Goal: Find specific page/section: Find specific page/section

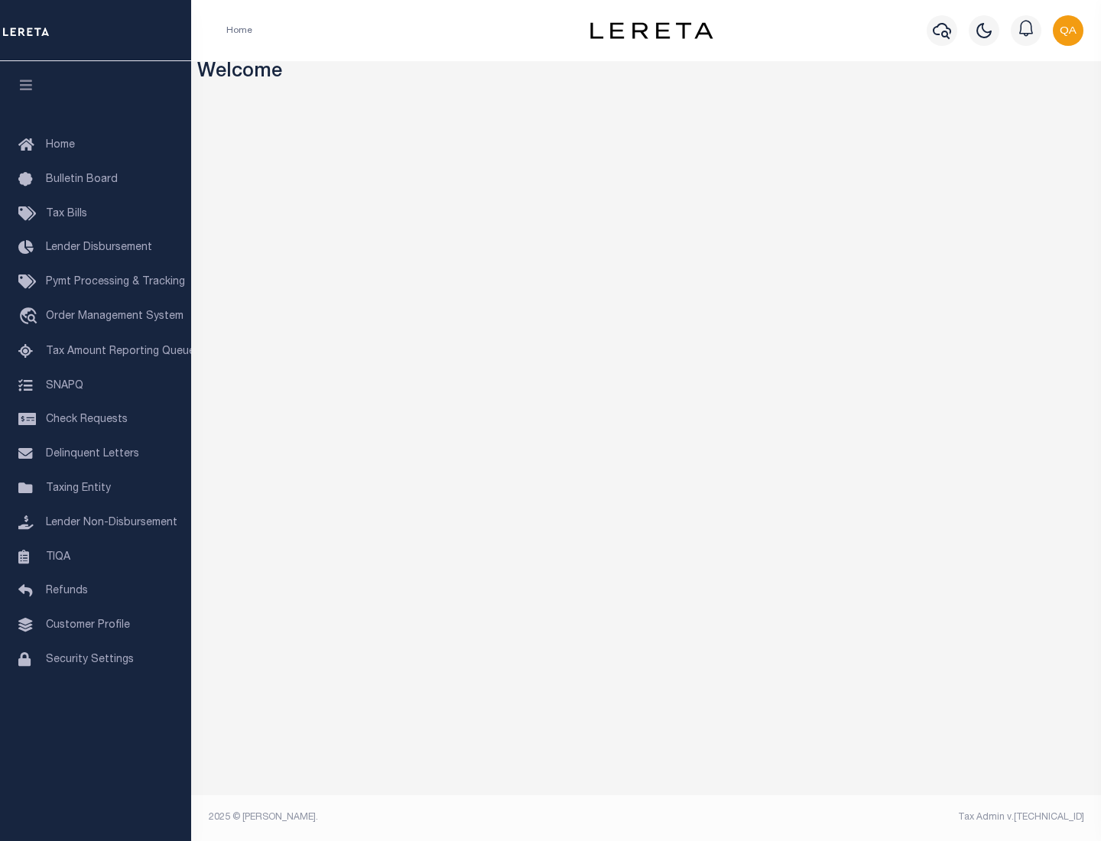
click at [96, 557] on link "TIQA" at bounding box center [95, 558] width 191 height 34
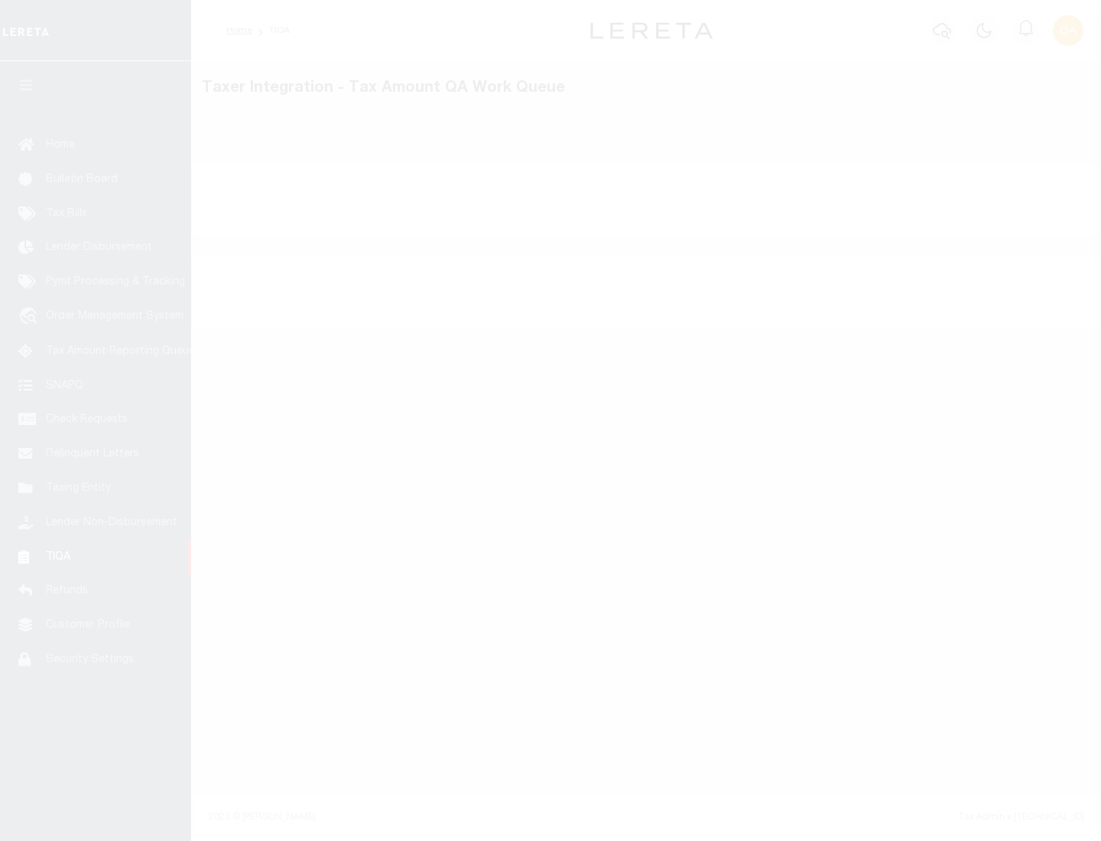
select select "200"
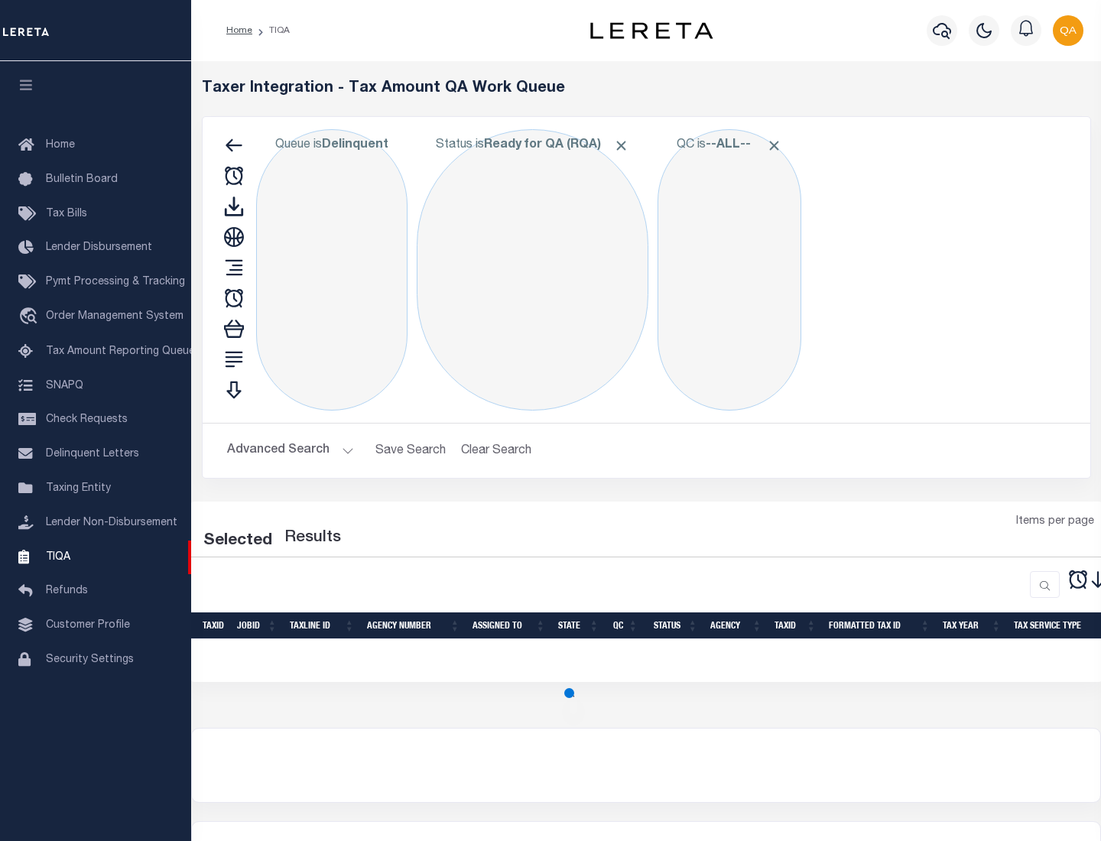
select select "200"
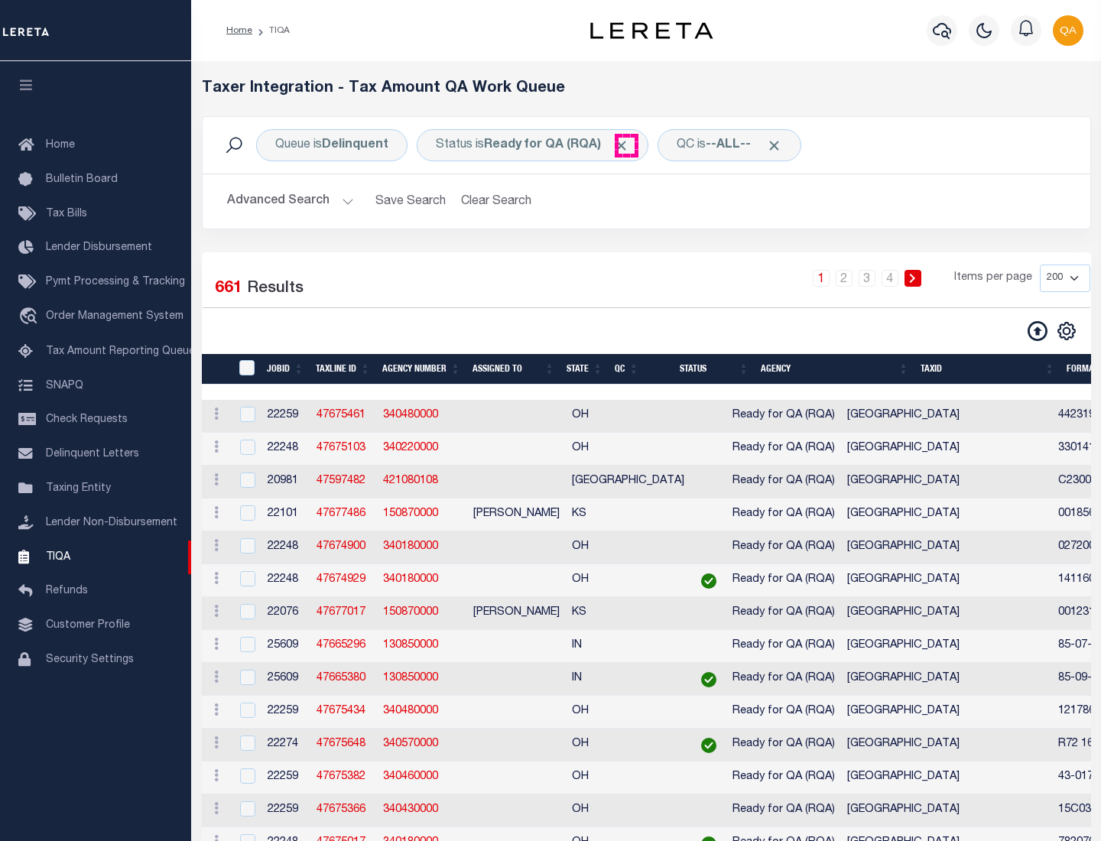
click at [626, 145] on span "Click to Remove" at bounding box center [621, 146] width 16 height 16
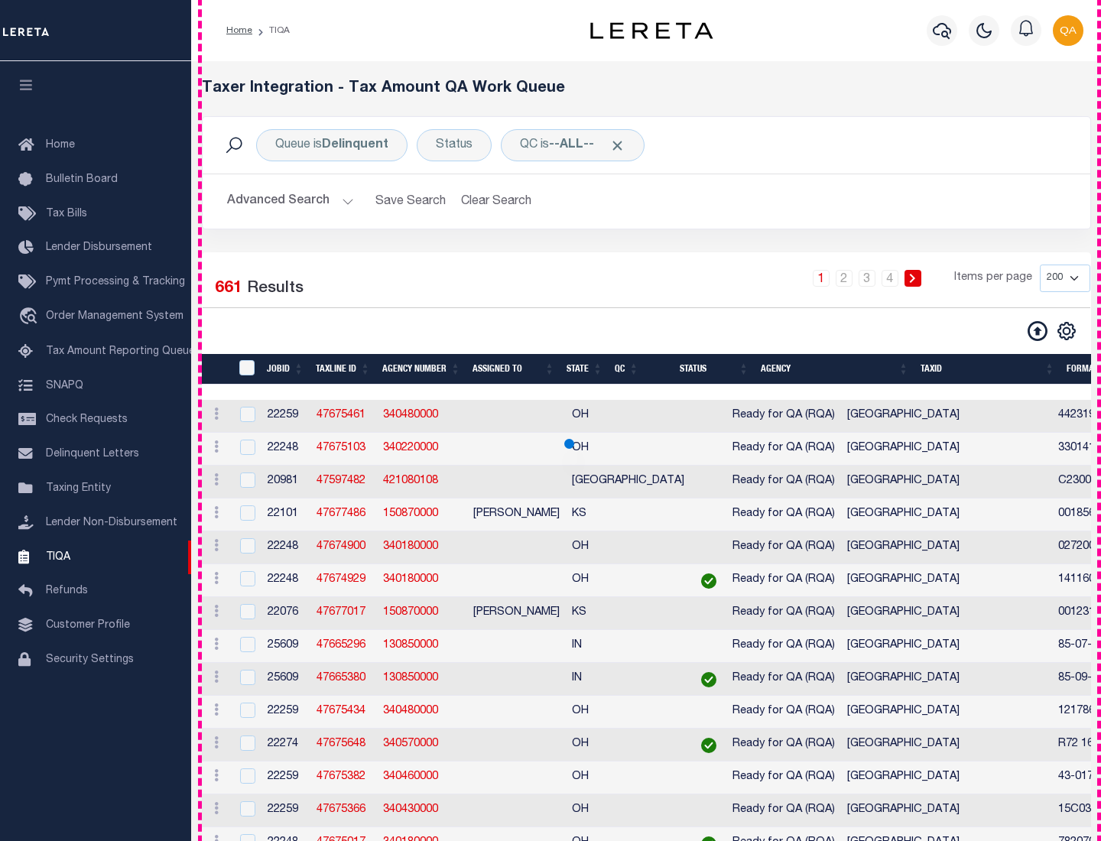
scroll to position [3268, 0]
